Goal: Navigation & Orientation: Find specific page/section

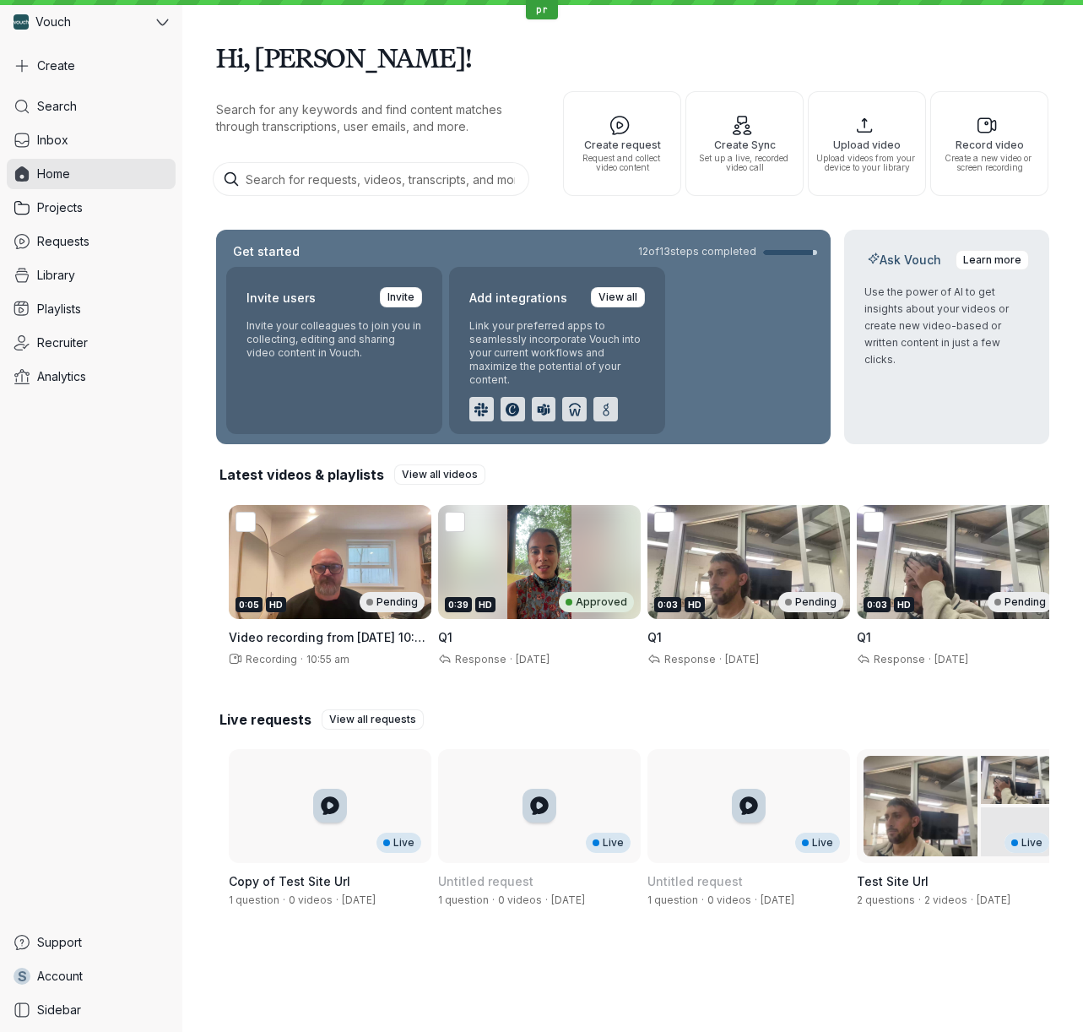
click at [648, 27] on div "Hi, [PERSON_NAME]! Search for any keywords and find content matches through tra…" at bounding box center [632, 98] width 833 height 196
